Goal: Task Accomplishment & Management: Manage account settings

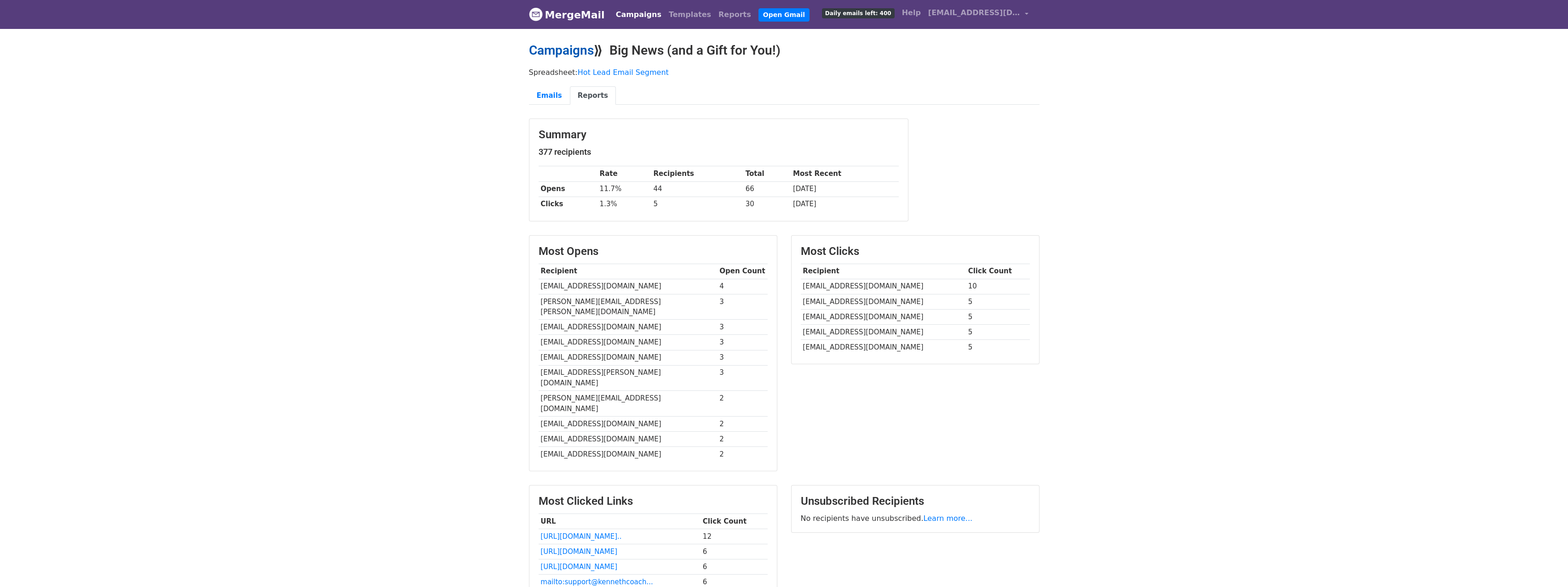
click at [578, 52] on link "Campaigns" at bounding box center [561, 50] width 65 height 15
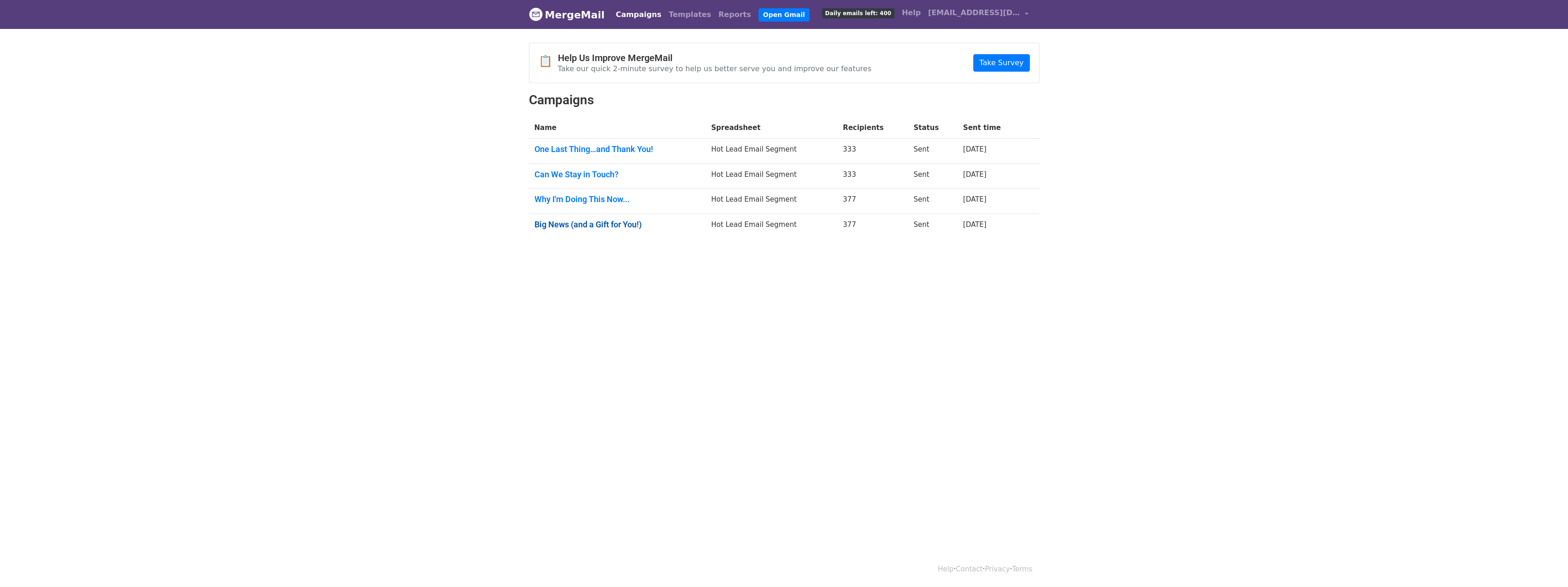
click at [609, 228] on link "Big News (and a Gift for You!)" at bounding box center [617, 224] width 166 height 10
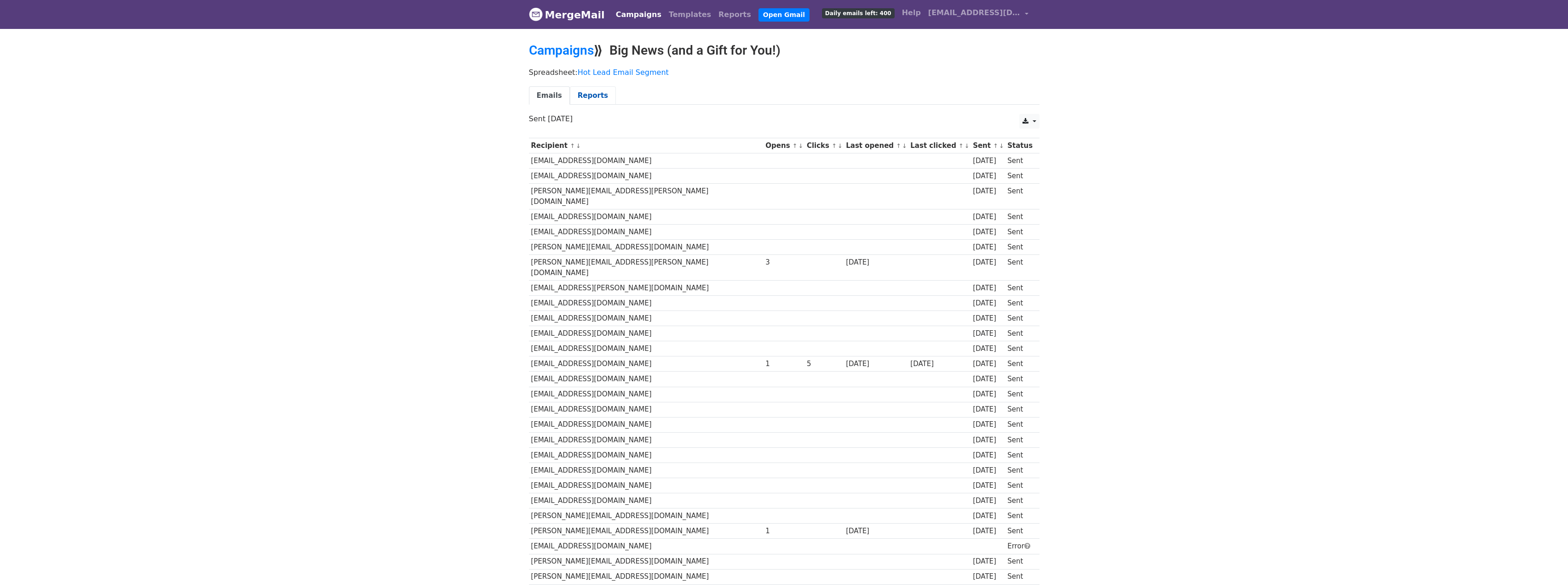
click at [594, 96] on link "Reports" at bounding box center [593, 96] width 46 height 19
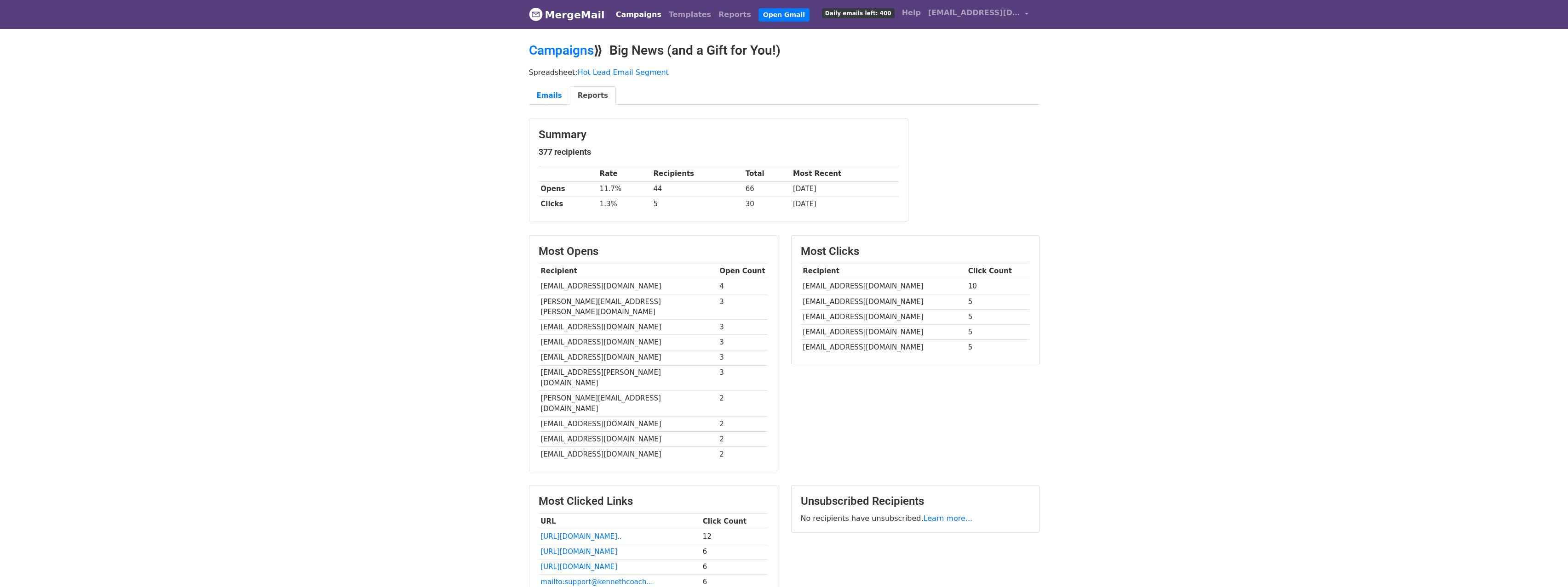
scroll to position [4, 0]
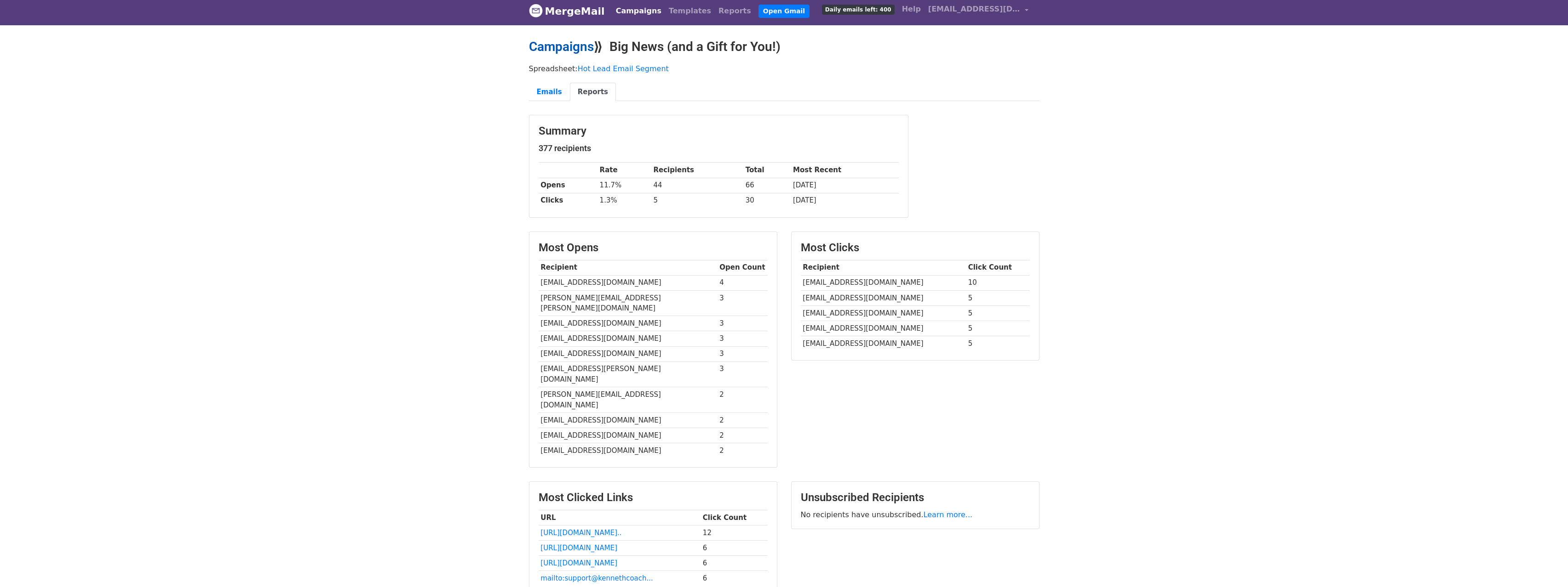
click at [583, 49] on link "Campaigns" at bounding box center [561, 47] width 65 height 15
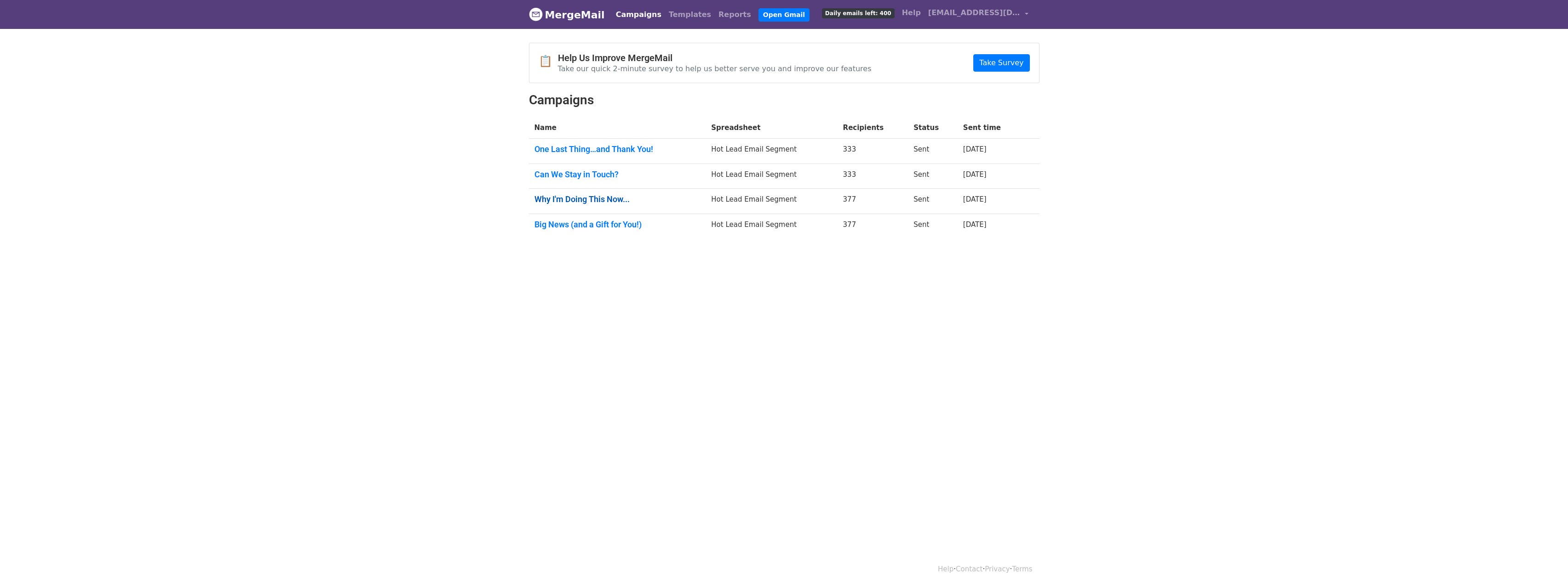
click at [606, 198] on link "Why I'm Doing This Now..." at bounding box center [617, 199] width 166 height 10
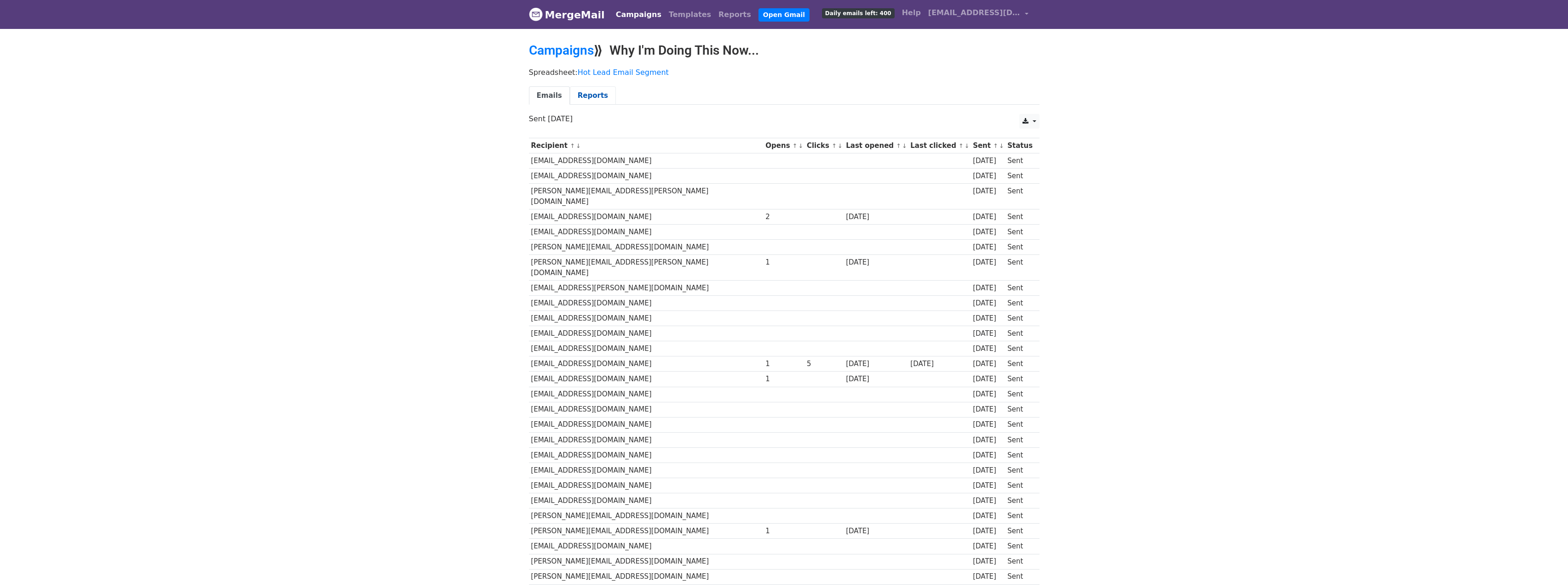
click at [600, 99] on link "Reports" at bounding box center [593, 96] width 46 height 19
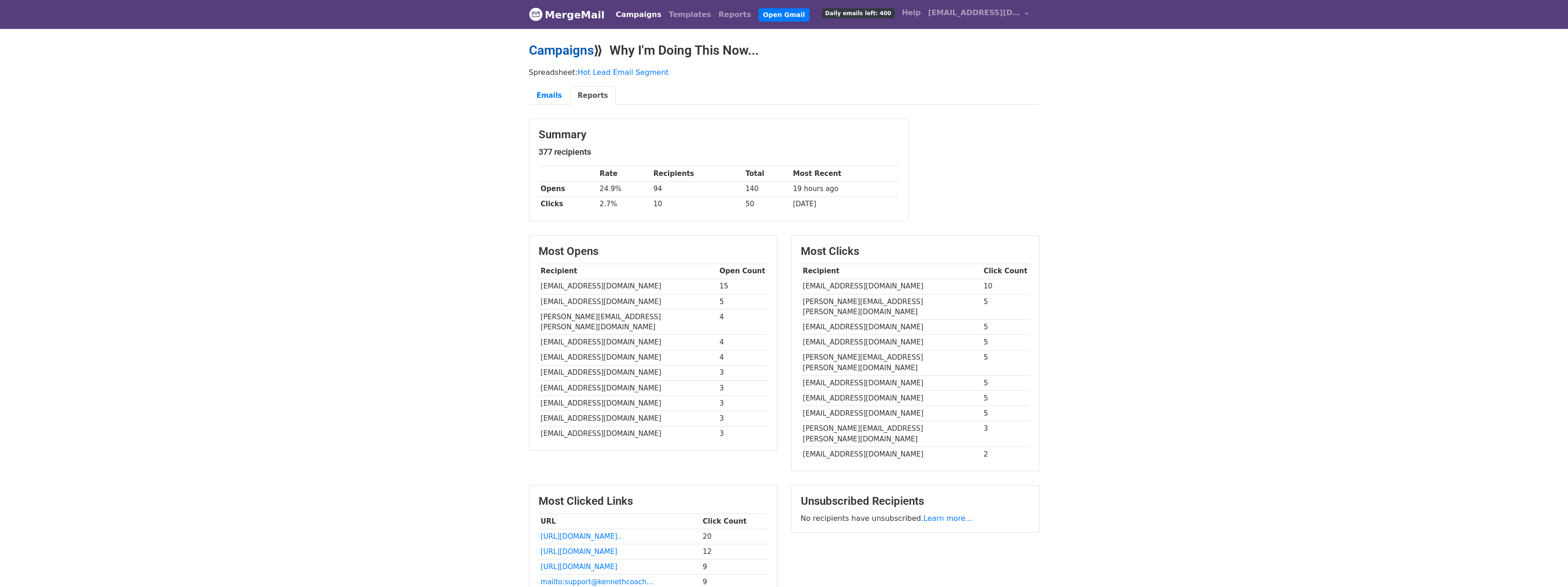
click at [572, 50] on link "Campaigns" at bounding box center [561, 50] width 65 height 15
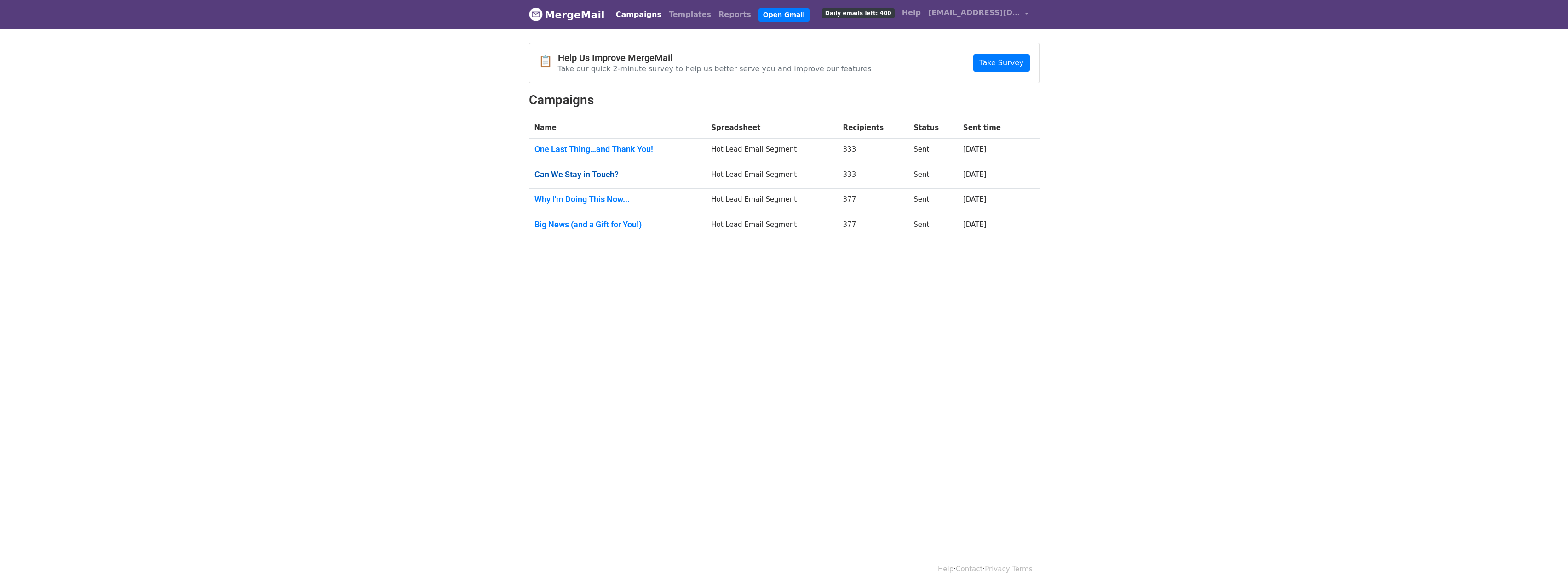
click at [597, 174] on link "Can We Stay in Touch?" at bounding box center [617, 174] width 166 height 10
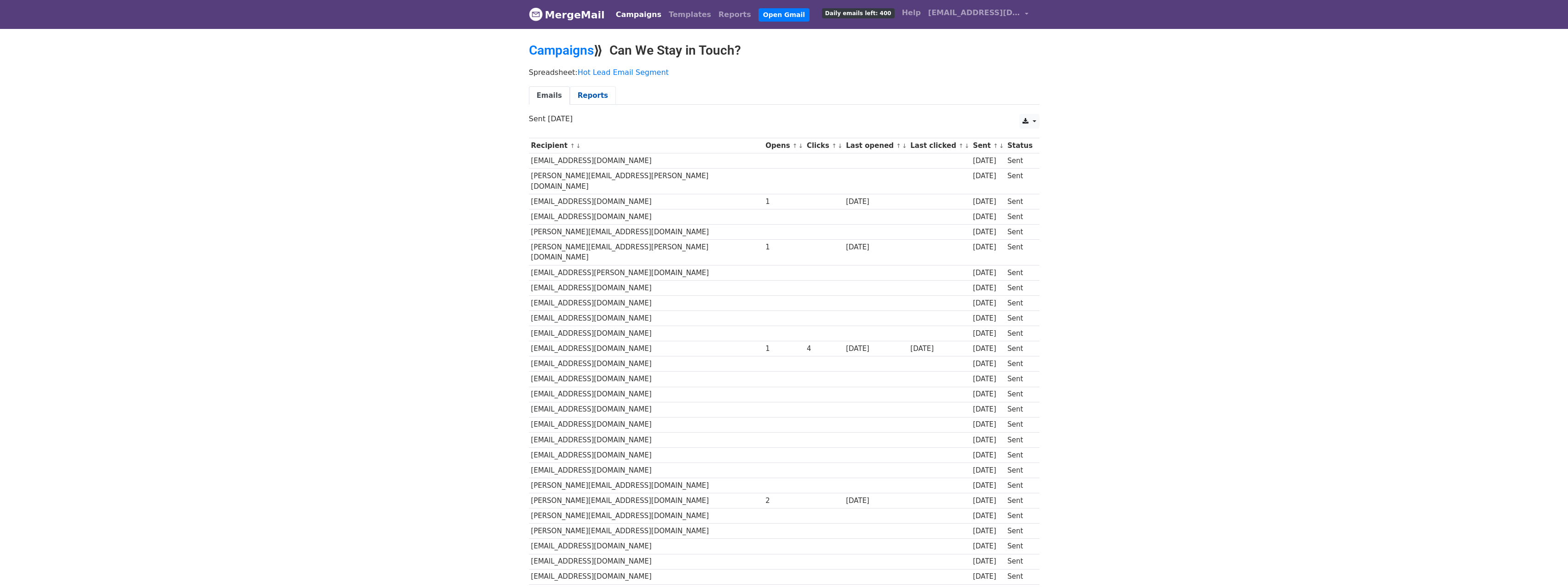
click at [582, 96] on link "Reports" at bounding box center [593, 96] width 46 height 19
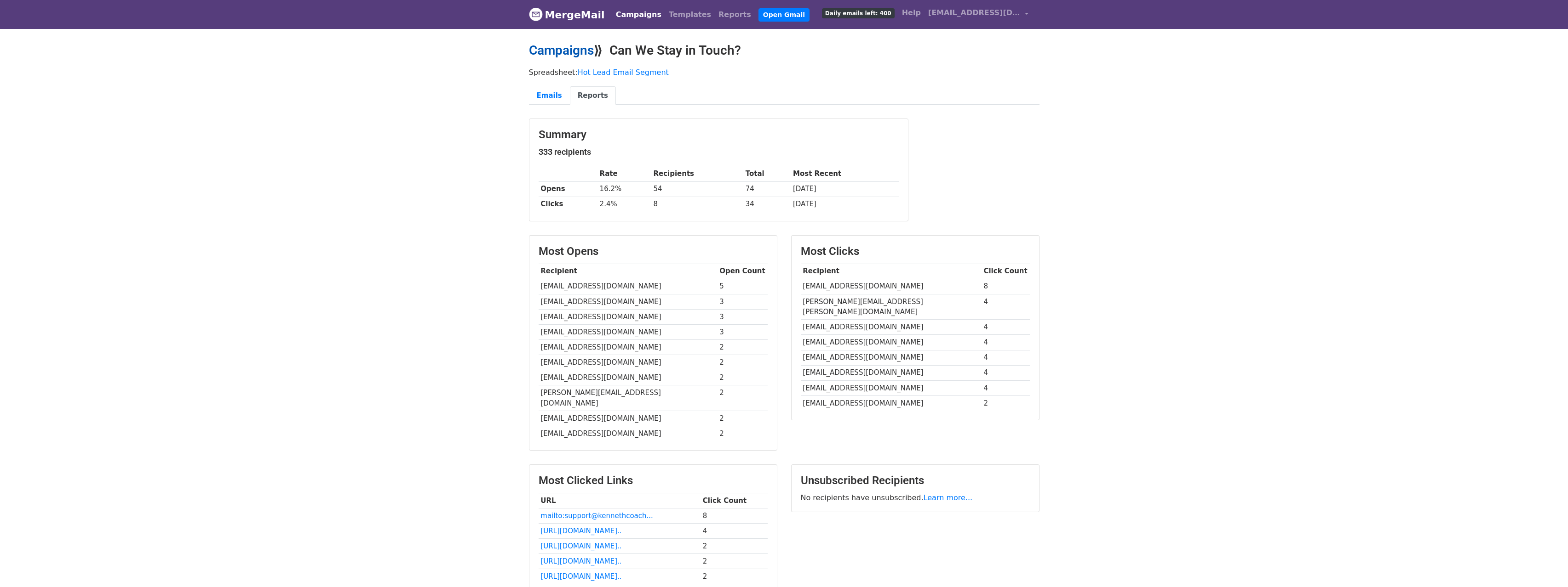
click at [575, 51] on link "Campaigns" at bounding box center [561, 50] width 65 height 15
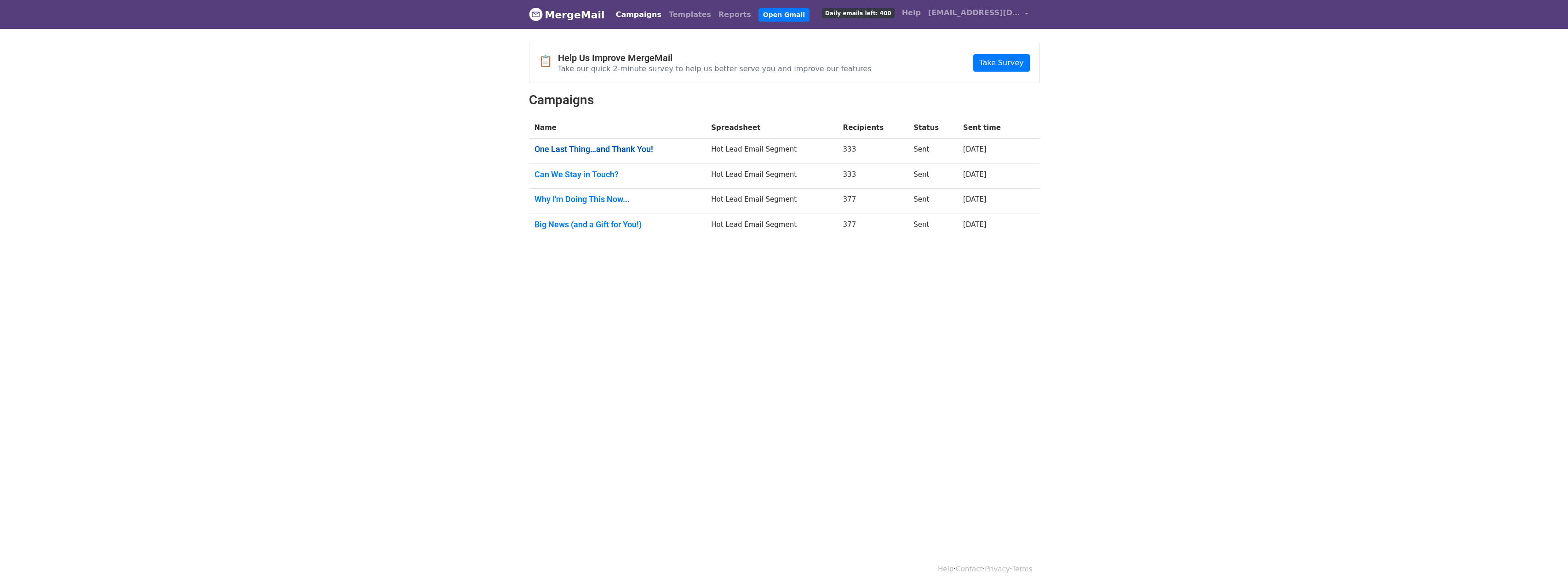
click at [616, 153] on link "One Last Thing…and Thank You!" at bounding box center [617, 149] width 166 height 10
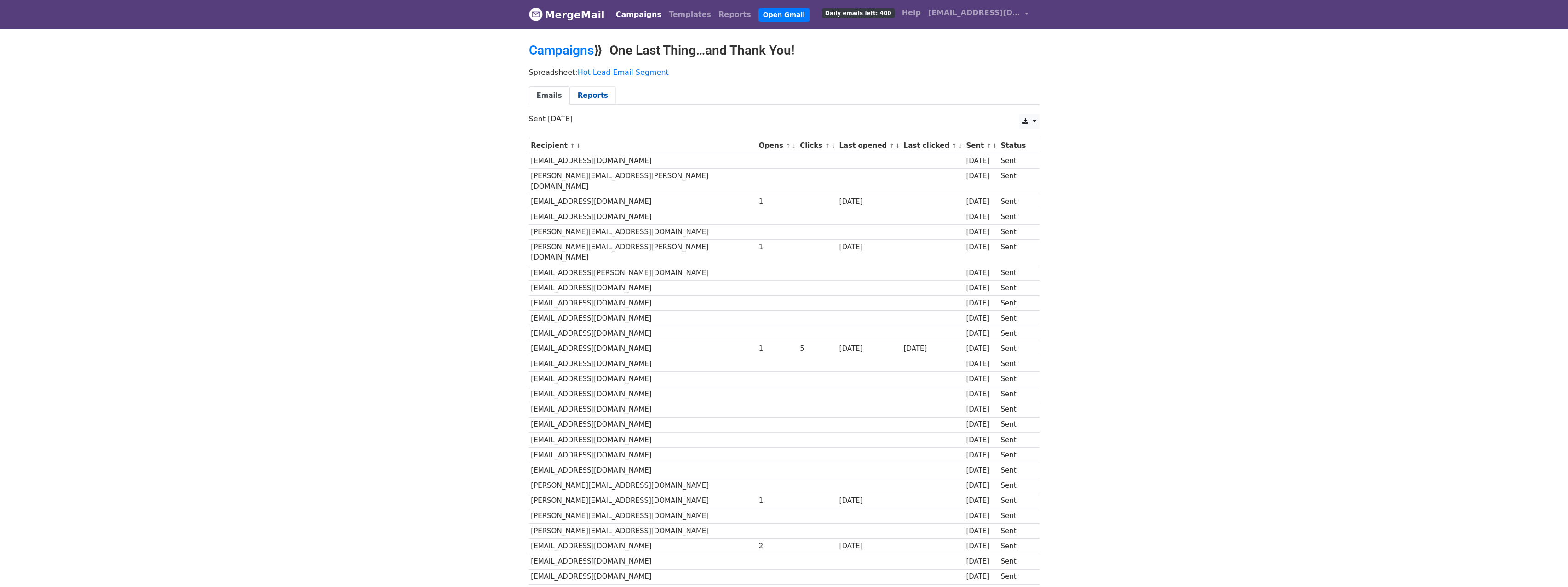
click at [582, 99] on link "Reports" at bounding box center [593, 96] width 46 height 19
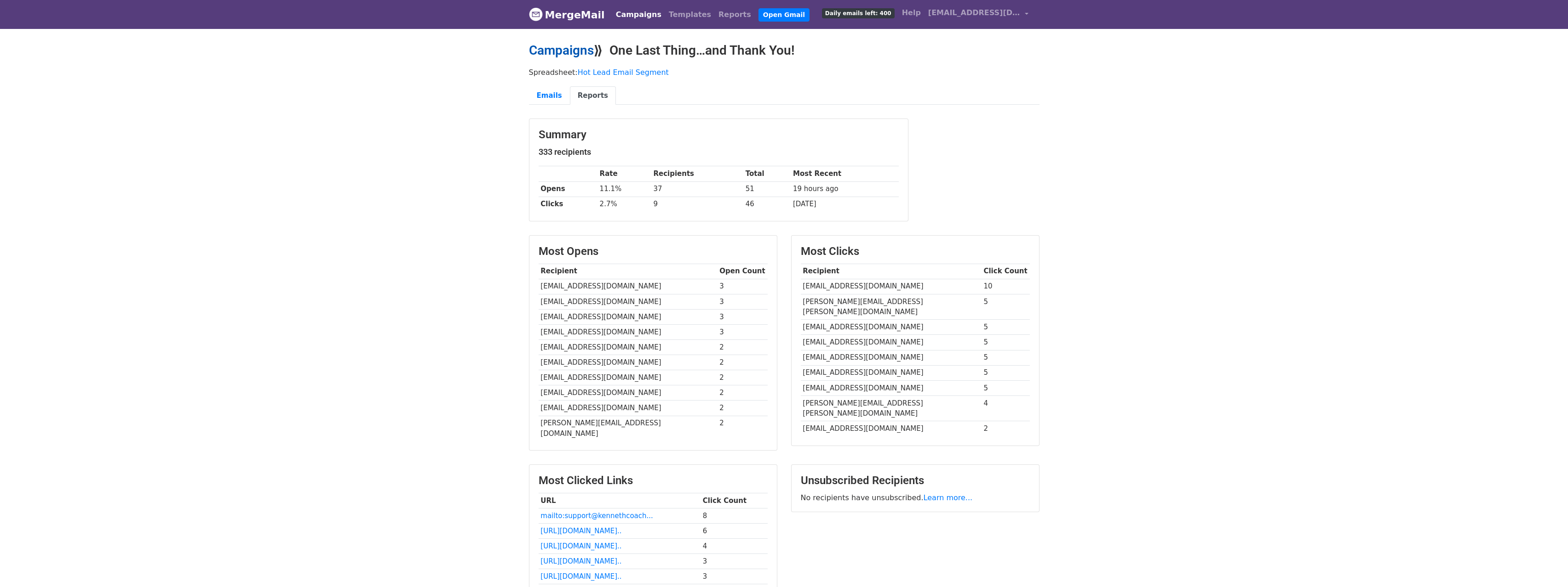
click at [560, 51] on link "Campaigns" at bounding box center [561, 50] width 65 height 15
